Goal: Find specific page/section

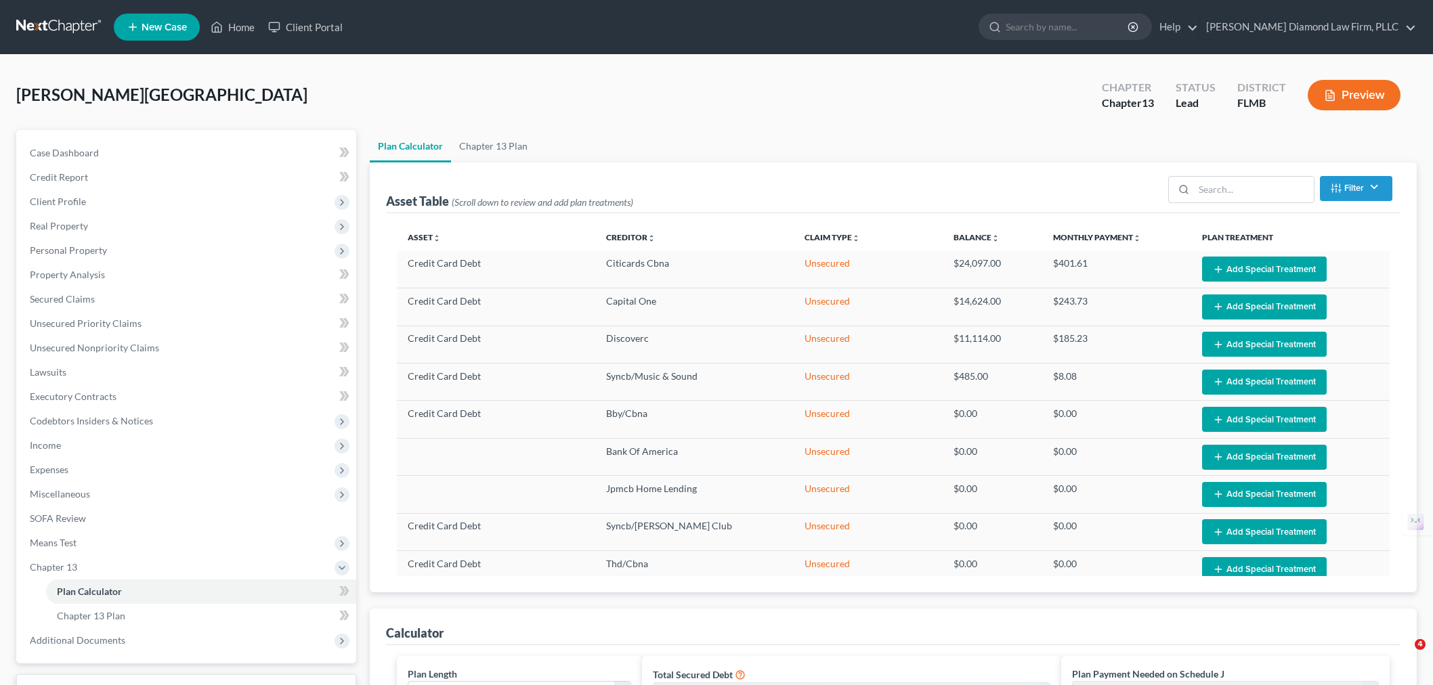
select select "59"
click at [1130, 28] on input "search" at bounding box center [1068, 26] width 124 height 25
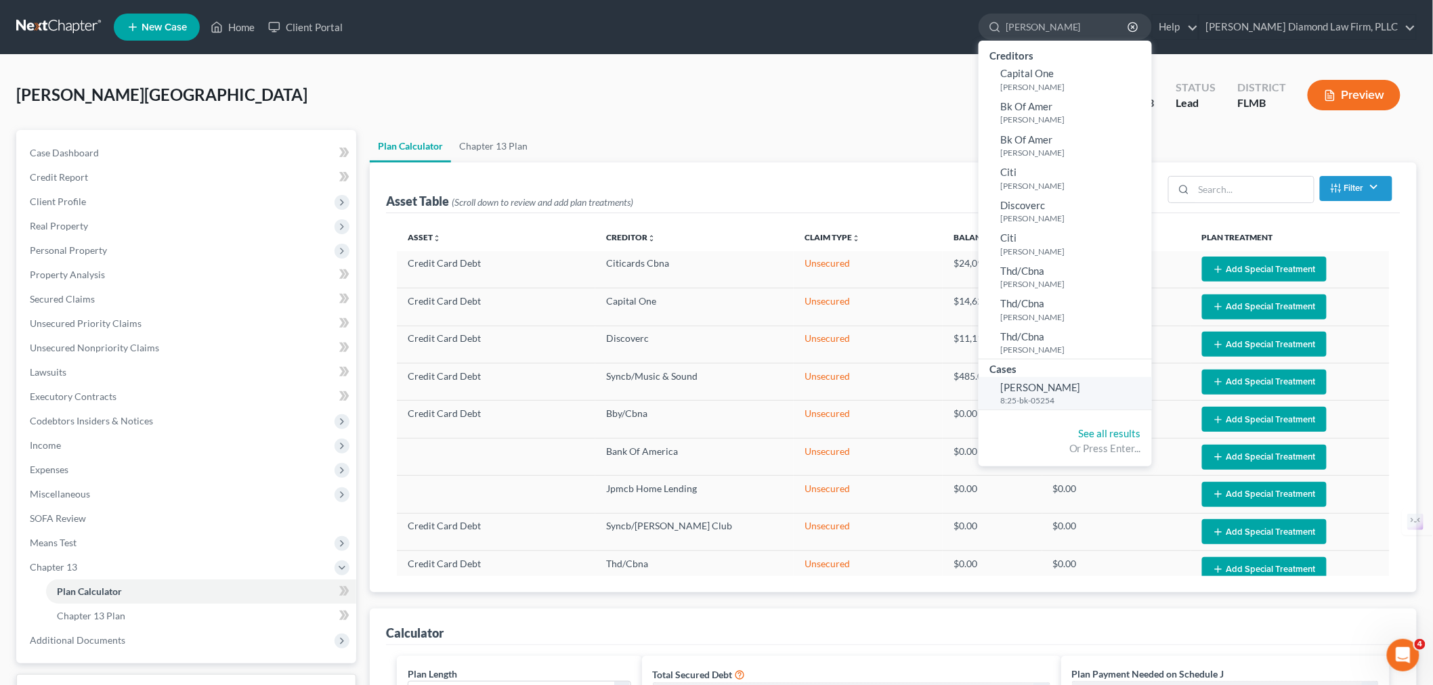
type input "[PERSON_NAME]"
click at [1081, 389] on span "[PERSON_NAME]" at bounding box center [1040, 387] width 81 height 12
select select "4"
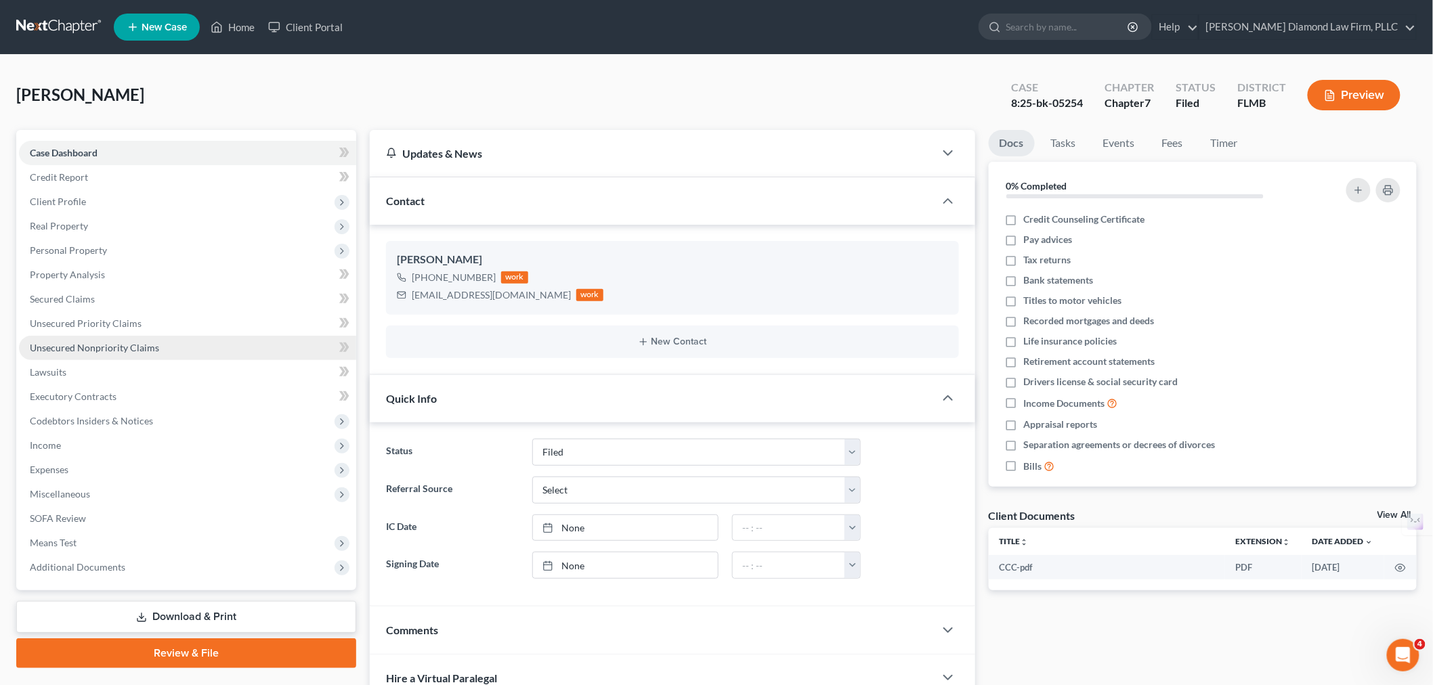
click at [177, 354] on link "Unsecured Nonpriority Claims" at bounding box center [187, 348] width 337 height 24
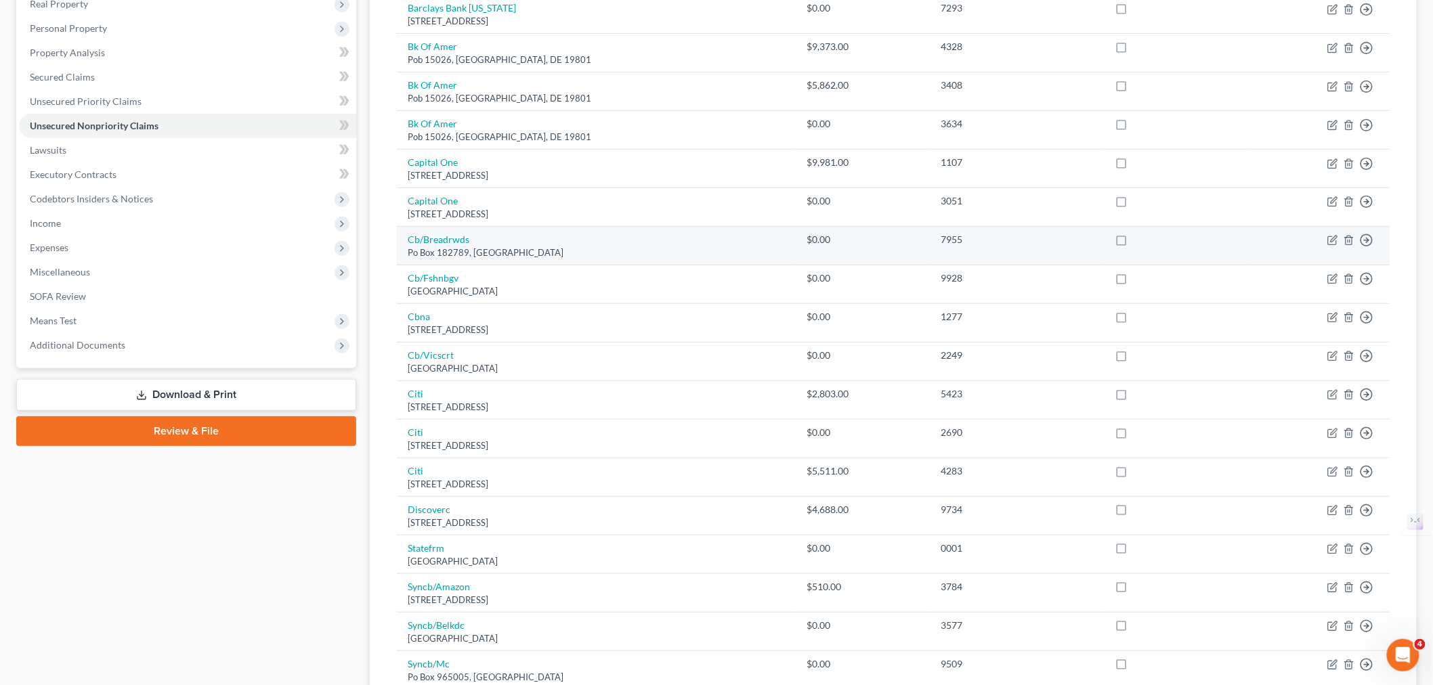
scroll to position [226, 0]
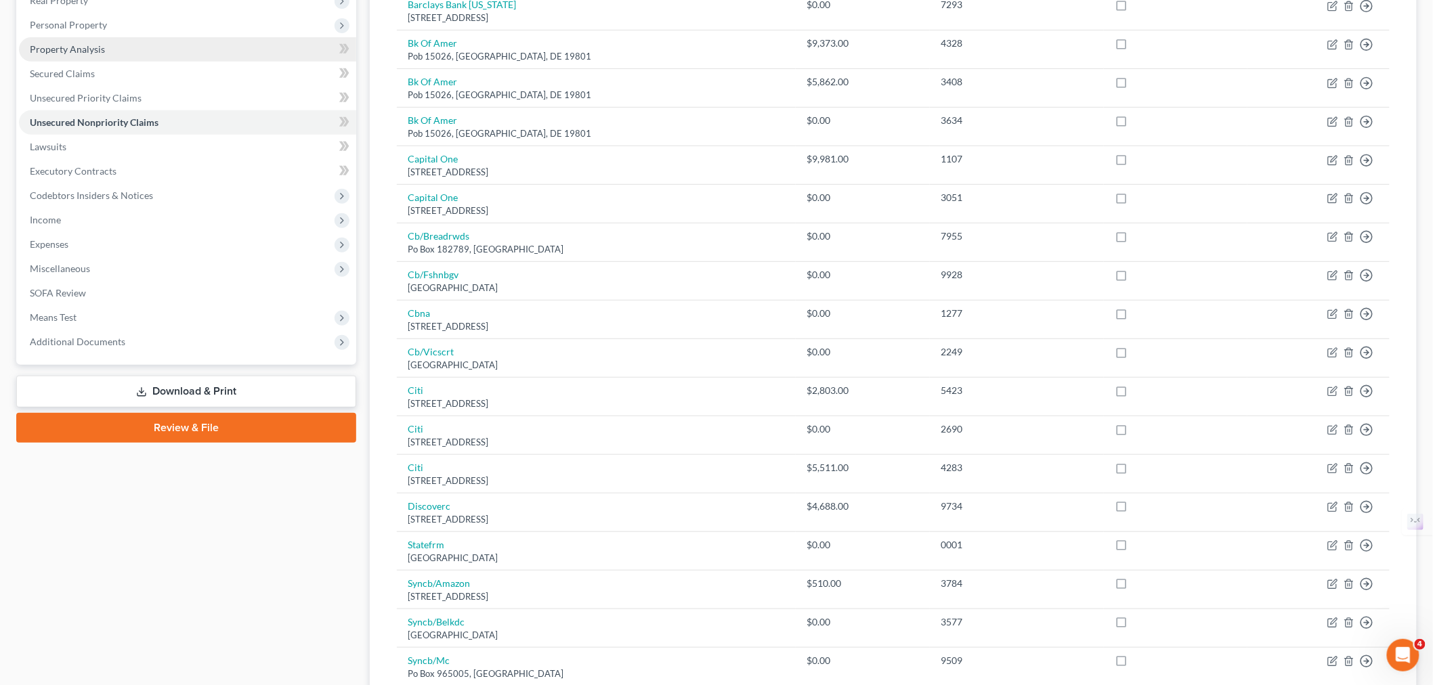
click at [83, 51] on span "Property Analysis" at bounding box center [67, 49] width 75 height 12
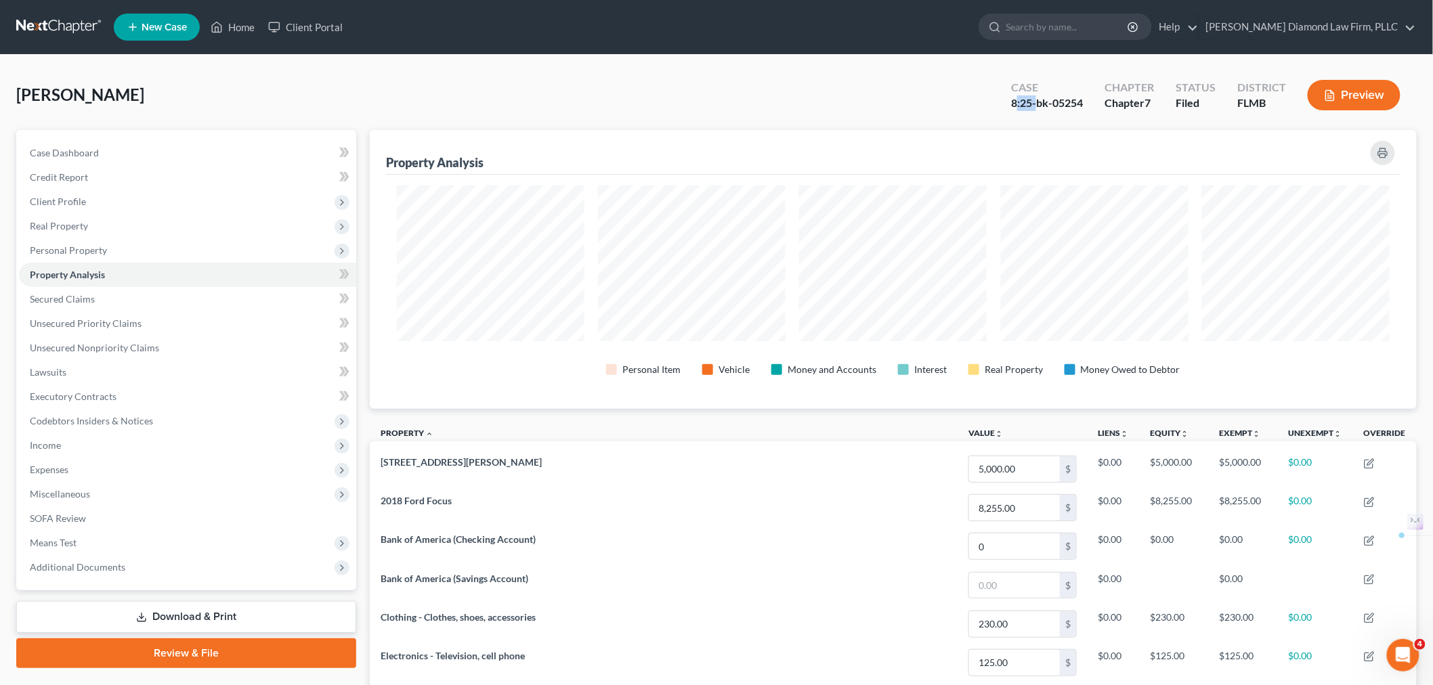
drag, startPoint x: 1016, startPoint y: 102, endPoint x: 1040, endPoint y: 104, distance: 23.8
click at [1040, 104] on div "8:25-bk-05254" at bounding box center [1047, 104] width 72 height 16
click at [1013, 109] on div "8:25-bk-05254" at bounding box center [1047, 104] width 72 height 16
drag, startPoint x: 1011, startPoint y: 103, endPoint x: 1096, endPoint y: 106, distance: 84.7
click at [1096, 106] on div "Case 8:25-bk-05254 Chapter Chapter 7 Status [GEOGRAPHIC_DATA] [GEOGRAPHIC_DATA]…" at bounding box center [1208, 97] width 417 height 40
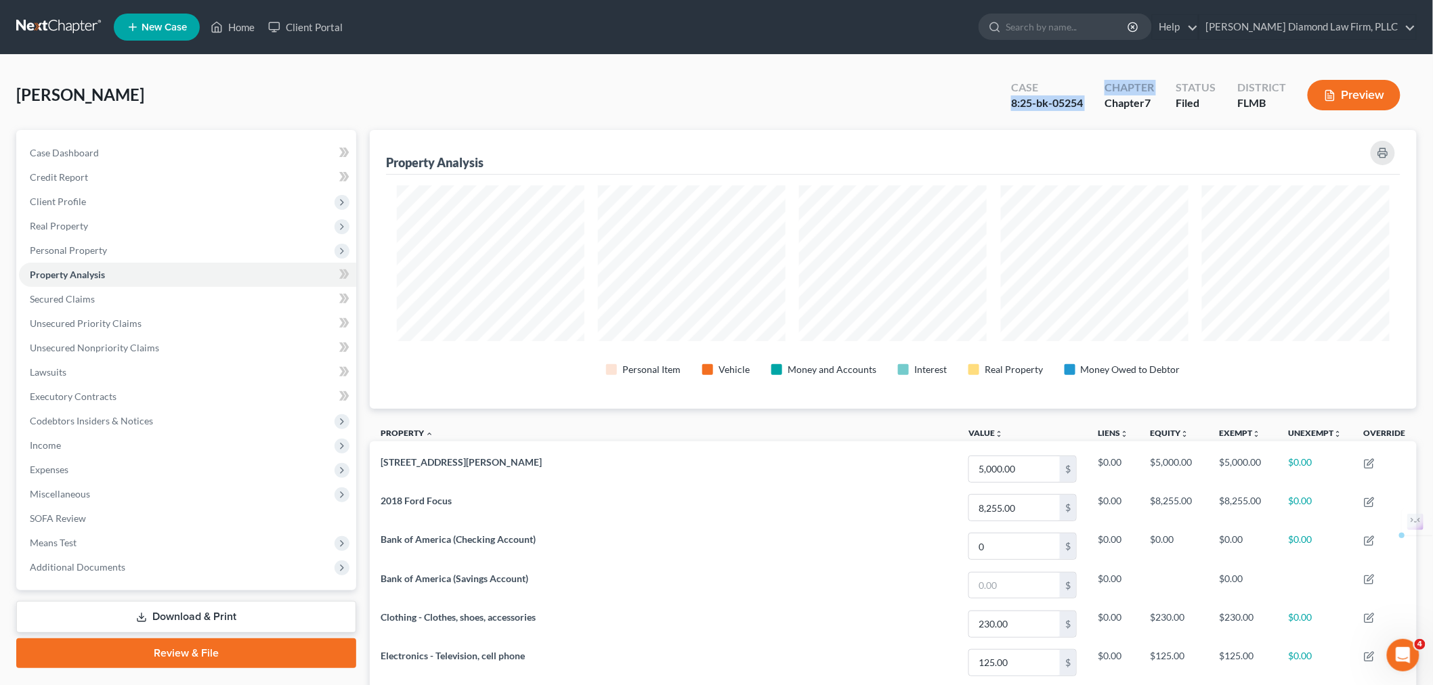
click at [1080, 103] on div "8:25-bk-05254" at bounding box center [1047, 104] width 72 height 16
click at [1086, 98] on div "Case 8:25-bk-05254" at bounding box center [1046, 97] width 93 height 40
drag, startPoint x: 1011, startPoint y: 102, endPoint x: 1082, endPoint y: 107, distance: 72.0
click at [1082, 107] on div "Case 8:25-bk-05254" at bounding box center [1046, 97] width 93 height 40
copy div "8:25-bk-05254"
